Goal: Information Seeking & Learning: Learn about a topic

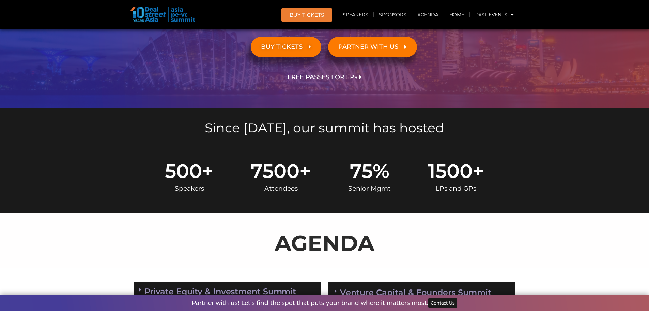
scroll to position [159, 0]
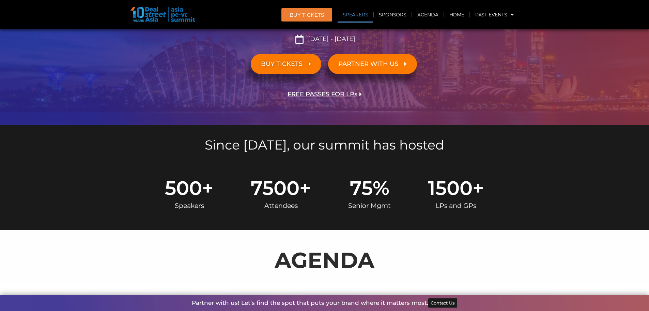
click at [358, 18] on link "Speakers" at bounding box center [355, 15] width 35 height 16
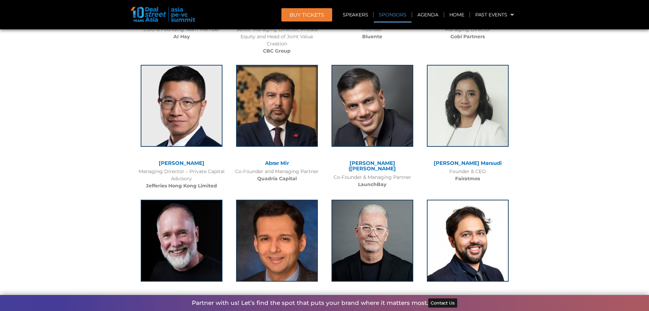
scroll to position [4290, 0]
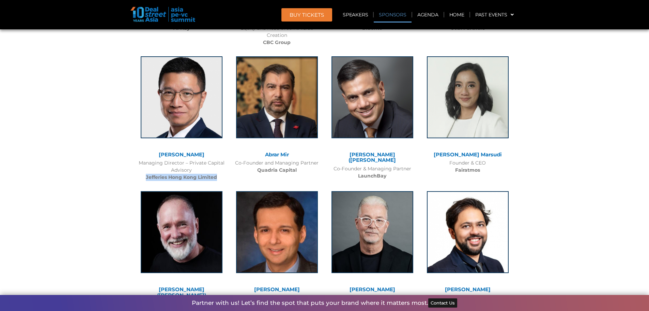
drag, startPoint x: 216, startPoint y: 137, endPoint x: 144, endPoint y: 134, distance: 73.0
click at [144, 159] on div "Managing Director – Private Capital Advisory Jefferies Hong Kong Limited" at bounding box center [181, 169] width 89 height 21
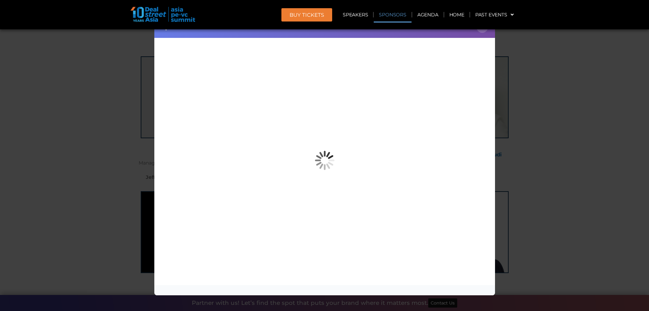
drag, startPoint x: 550, startPoint y: 83, endPoint x: 525, endPoint y: 88, distance: 25.6
click at [548, 83] on div "Speaker Profile ×" at bounding box center [324, 155] width 649 height 311
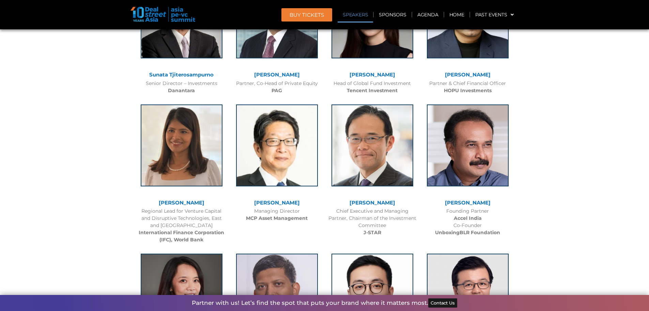
scroll to position [770, 0]
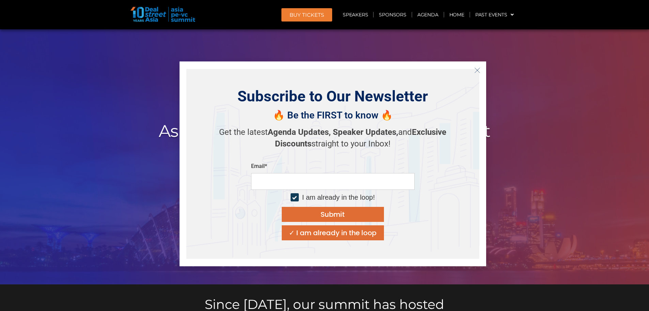
click at [479, 68] on icon "Close" at bounding box center [478, 70] width 6 height 6
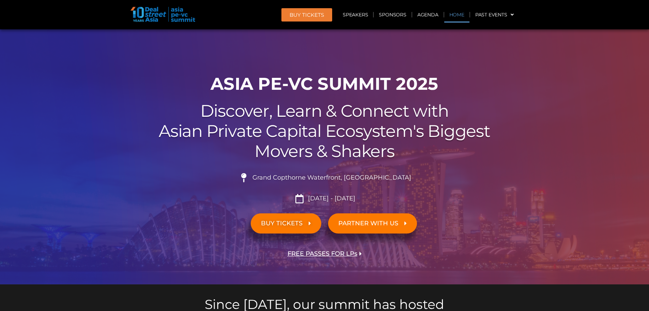
click at [458, 15] on link "Home" at bounding box center [457, 15] width 25 height 16
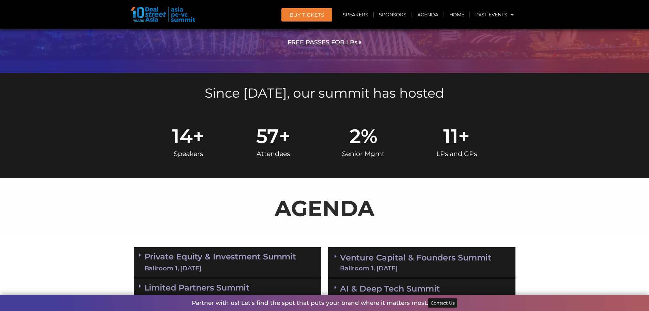
scroll to position [318, 0]
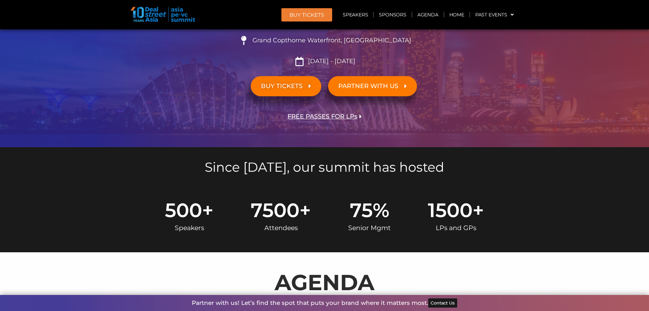
scroll to position [159, 0]
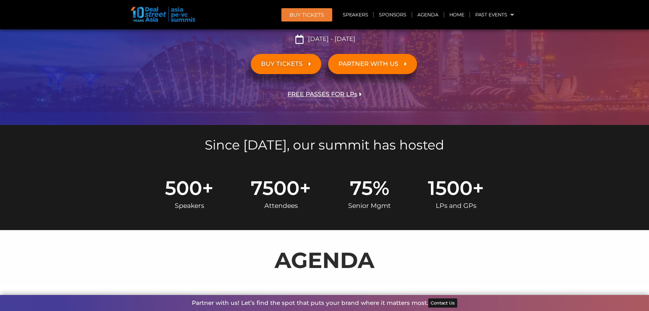
click at [207, 202] on div "Speakers" at bounding box center [189, 205] width 49 height 16
click at [174, 184] on span "500" at bounding box center [183, 187] width 37 height 19
drag, startPoint x: 418, startPoint y: 184, endPoint x: 476, endPoint y: 188, distance: 57.7
click at [420, 184] on div "500 + Speakers 7500 + Attendees 75 % Senior Mgmt 1500 + LPs and GPs" at bounding box center [325, 196] width 357 height 36
click at [481, 188] on span "+" at bounding box center [479, 187] width 12 height 19
